Goal: Consume media (video, audio): Consume media (video, audio)

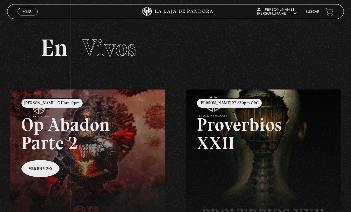
click at [34, 11] on link "Menu Cerrar" at bounding box center [28, 12] width 20 height 8
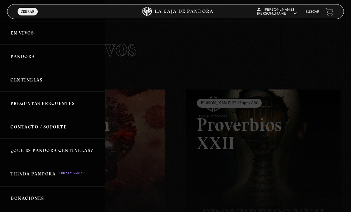
click at [41, 63] on link "Pandora" at bounding box center [52, 56] width 105 height 23
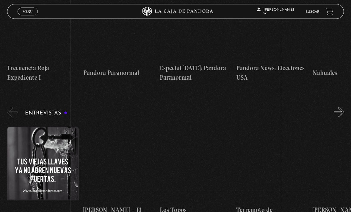
scroll to position [1933, 0]
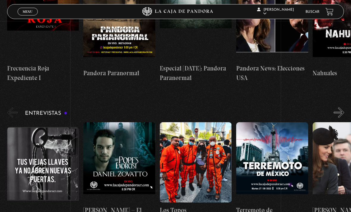
click at [56, 127] on figure at bounding box center [43, 167] width 72 height 80
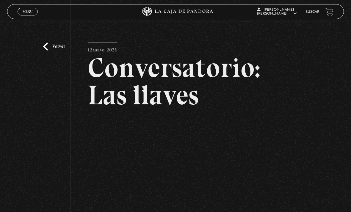
scroll to position [27, 0]
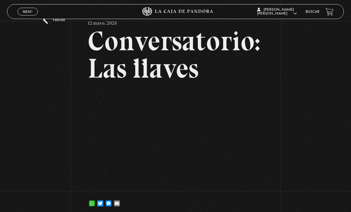
click at [59, 18] on div "Menu Cerrar" at bounding box center [70, 11] width 105 height 14
click at [62, 23] on link "Volver" at bounding box center [54, 20] width 22 height 8
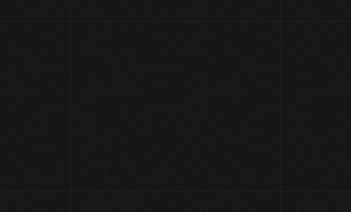
scroll to position [1952, 0]
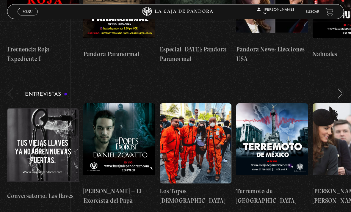
click at [30, 13] on span "Menu" at bounding box center [28, 12] width 10 height 4
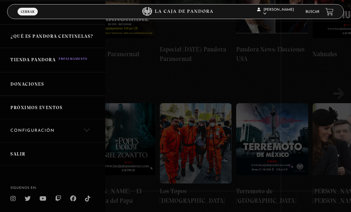
scroll to position [114, 0]
click at [51, 153] on link "Salir" at bounding box center [52, 154] width 105 height 23
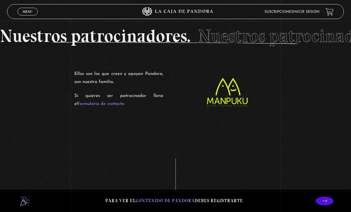
scroll to position [1002, 0]
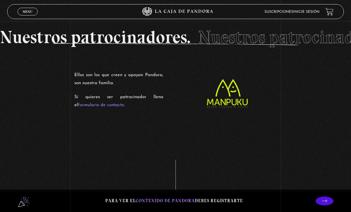
click at [29, 12] on span "Menu" at bounding box center [28, 12] width 10 height 4
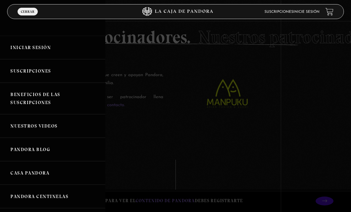
click at [44, 49] on link "Iniciar Sesión" at bounding box center [52, 47] width 105 height 23
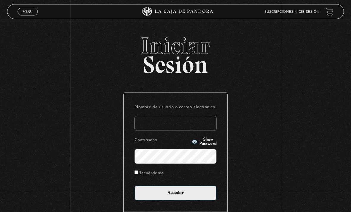
type input "drivasesquivel@gmail.com"
click at [185, 196] on input "Acceder" at bounding box center [175, 192] width 82 height 15
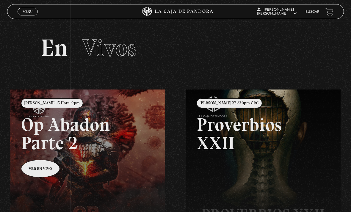
click at [38, 6] on div "Menu Cerrar" at bounding box center [70, 11] width 105 height 14
click at [32, 10] on span "Menu" at bounding box center [28, 12] width 10 height 4
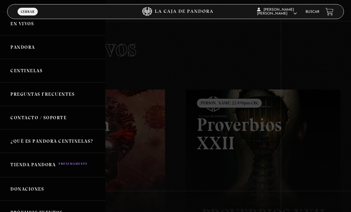
scroll to position [10, 0]
click at [51, 48] on link "Pandora" at bounding box center [52, 46] width 105 height 23
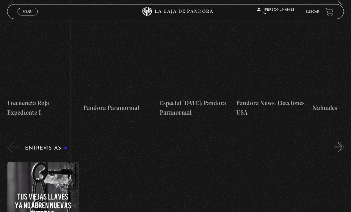
scroll to position [1904, 0]
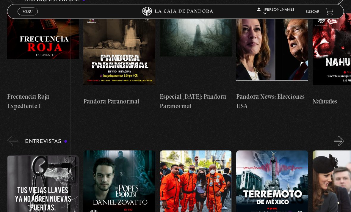
click at [55, 155] on figure at bounding box center [43, 195] width 72 height 80
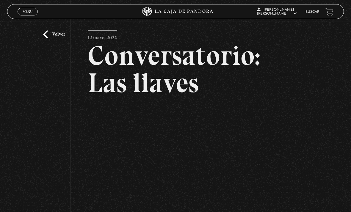
scroll to position [49, 0]
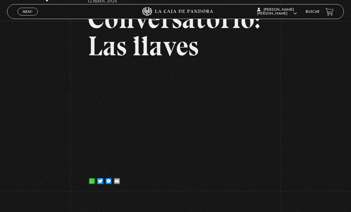
click at [32, 12] on span "Menu" at bounding box center [28, 12] width 10 height 4
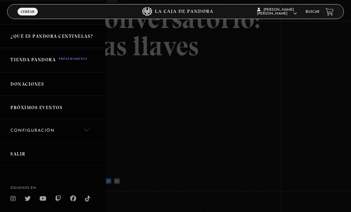
scroll to position [114, 0]
click at [49, 153] on link "Salir" at bounding box center [52, 154] width 105 height 23
click at [55, 135] on link "Configuración" at bounding box center [52, 131] width 105 height 23
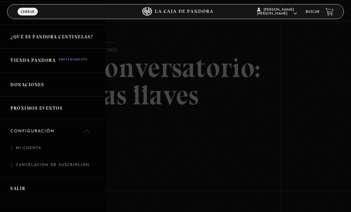
click at [48, 187] on link "Salir" at bounding box center [52, 188] width 105 height 23
